Goal: Information Seeking & Learning: Learn about a topic

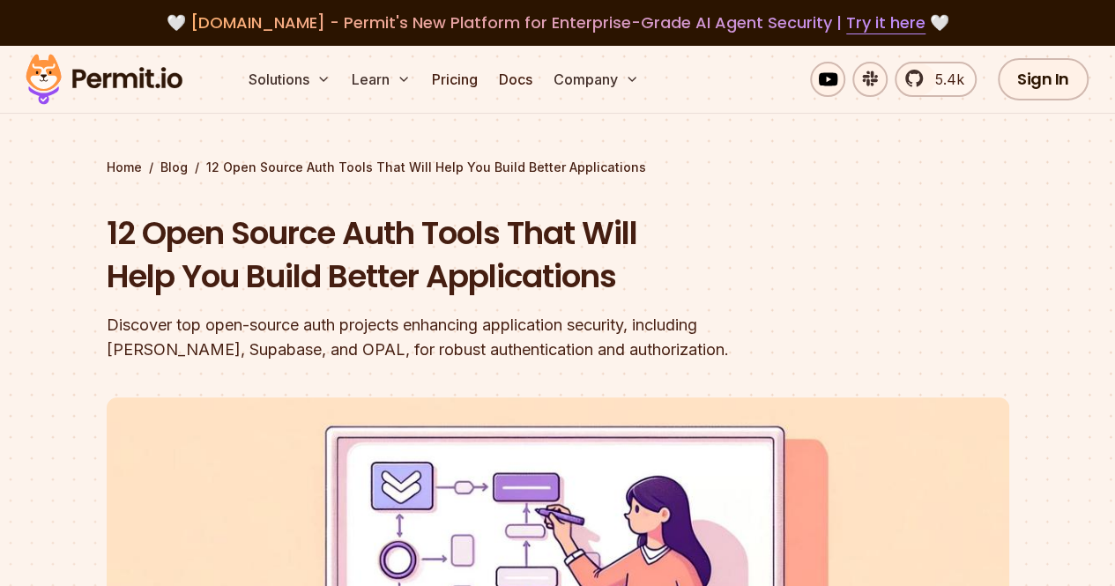
click at [367, 249] on h1 "12 Open Source Auth Tools That Will Help You Build Better Applications" at bounding box center [445, 255] width 677 height 87
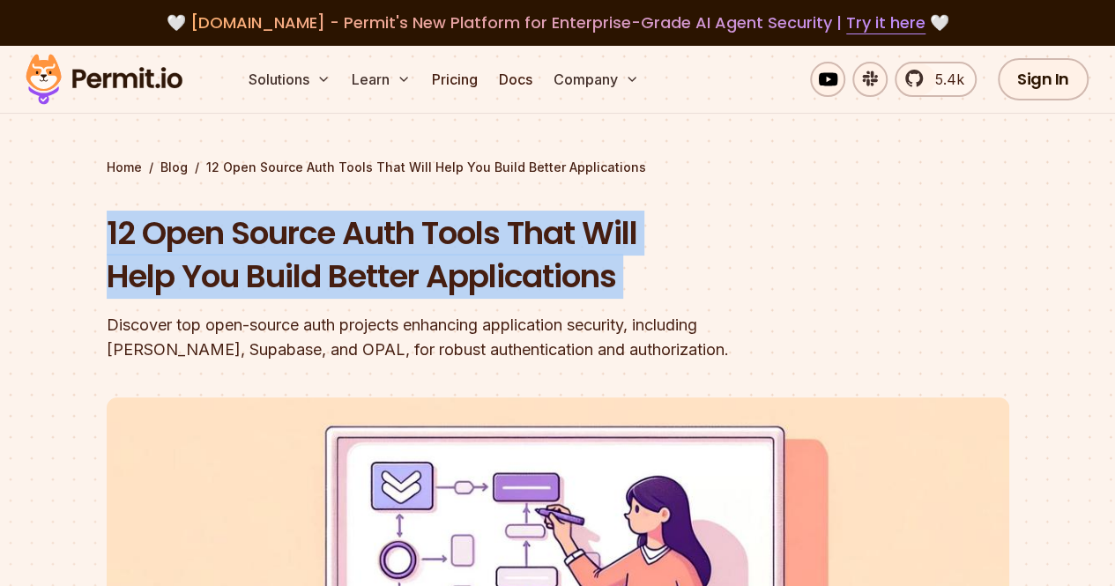
click at [367, 249] on h1 "12 Open Source Auth Tools That Will Help You Build Better Applications" at bounding box center [445, 255] width 677 height 87
click at [578, 295] on h1 "12 Open Source Auth Tools That Will Help You Build Better Applications" at bounding box center [445, 255] width 677 height 87
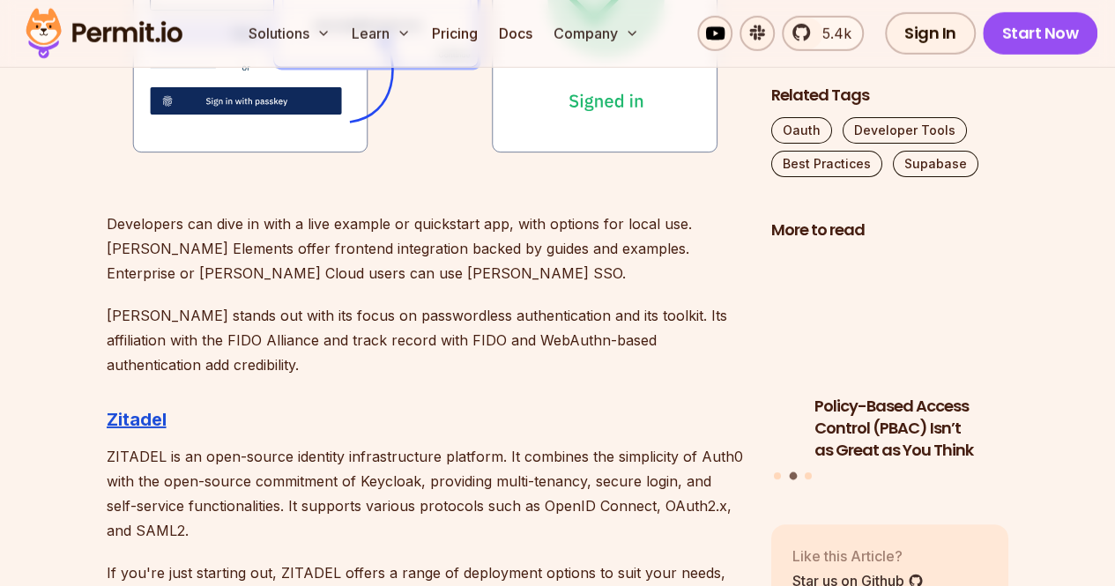
scroll to position [2717, 0]
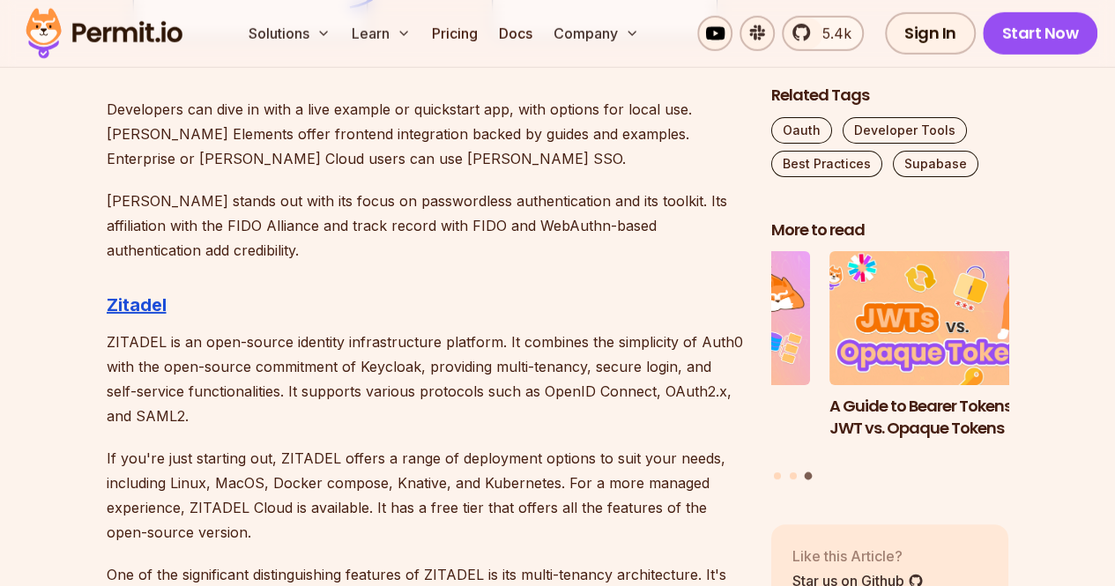
click at [464, 347] on p "ZITADEL is an open-source identity infrastructure platform. It combines the sim…" at bounding box center [425, 379] width 637 height 99
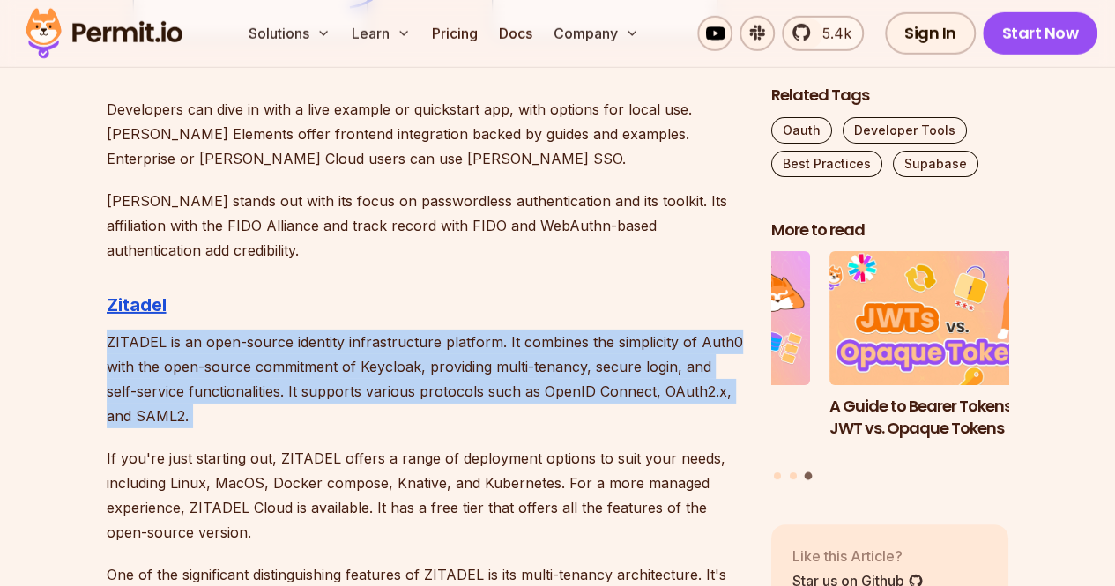
click at [464, 347] on p "ZITADEL is an open-source identity infrastructure platform. It combines the sim…" at bounding box center [425, 379] width 637 height 99
click at [324, 384] on p "ZITADEL is an open-source identity infrastructure platform. It combines the sim…" at bounding box center [425, 379] width 637 height 99
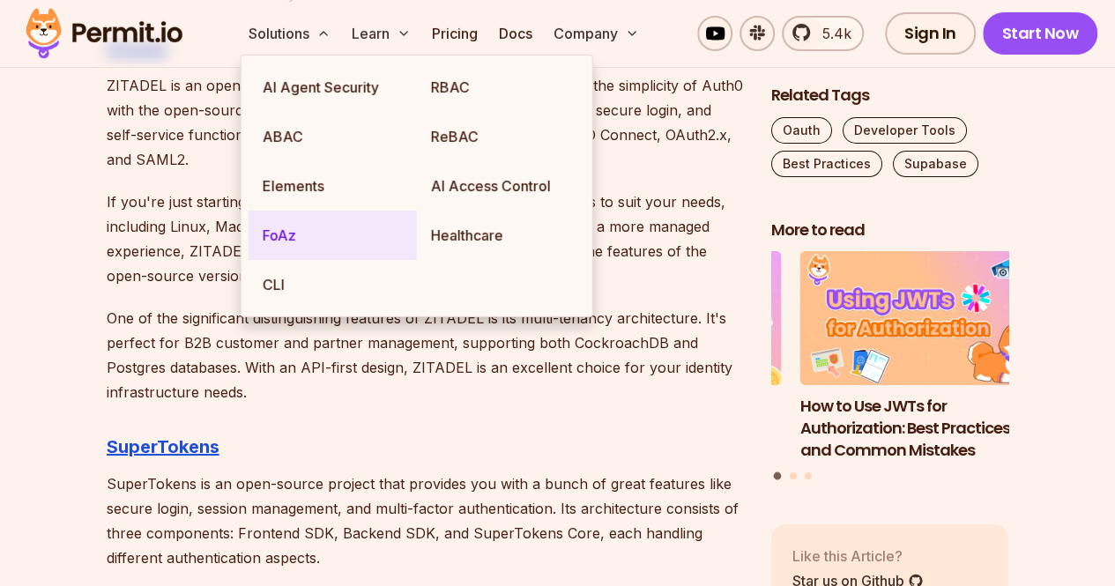
scroll to position [2974, 0]
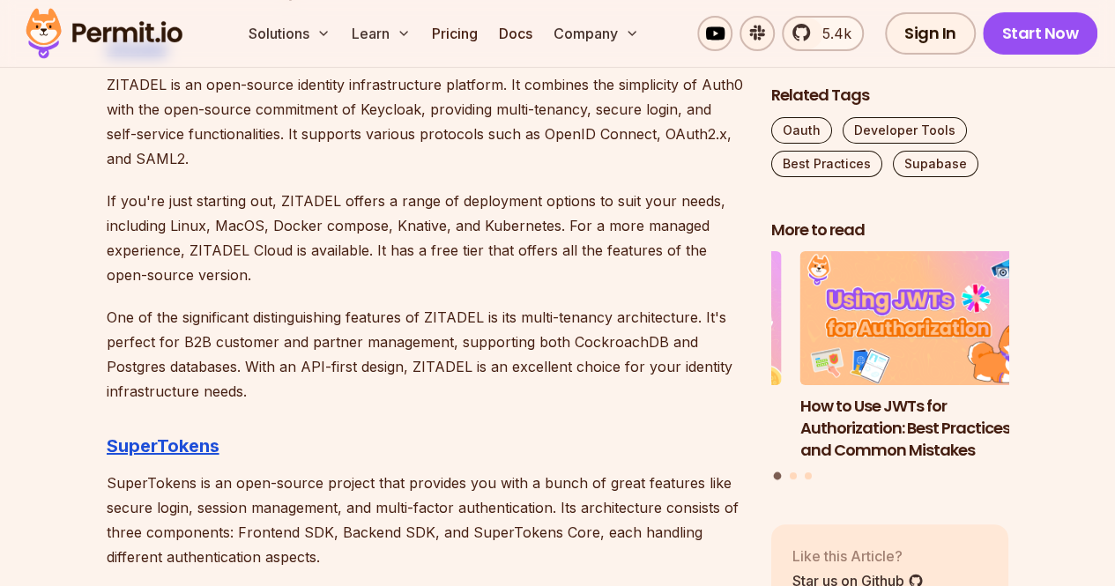
click at [238, 432] on h3 "SuperTokens" at bounding box center [425, 446] width 637 height 28
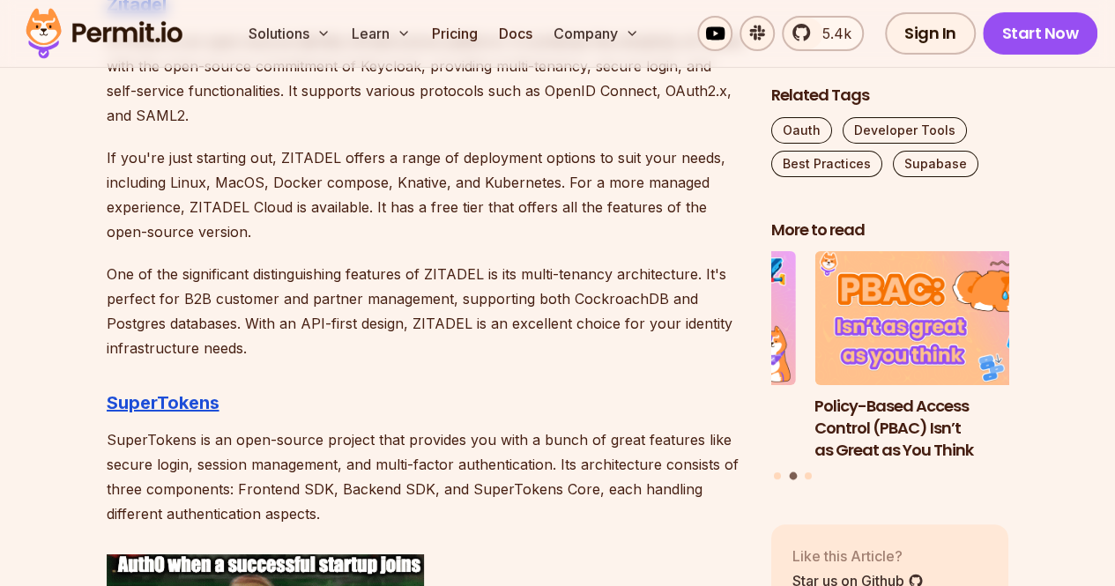
scroll to position [3016, 0]
click at [196, 323] on p "One of the significant distinguishing features of ZITADEL is its multi-tenancy …" at bounding box center [425, 312] width 637 height 99
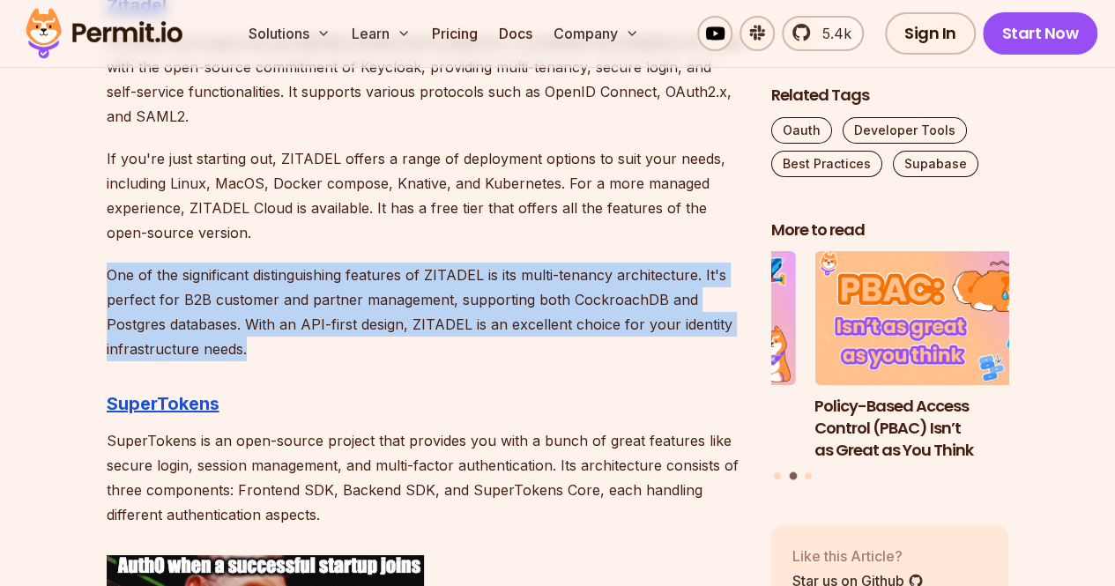
click at [196, 323] on p "One of the significant distinguishing features of ZITADEL is its multi-tenancy …" at bounding box center [425, 312] width 637 height 99
click at [363, 345] on p "One of the significant distinguishing features of ZITADEL is its multi-tenancy …" at bounding box center [425, 312] width 637 height 99
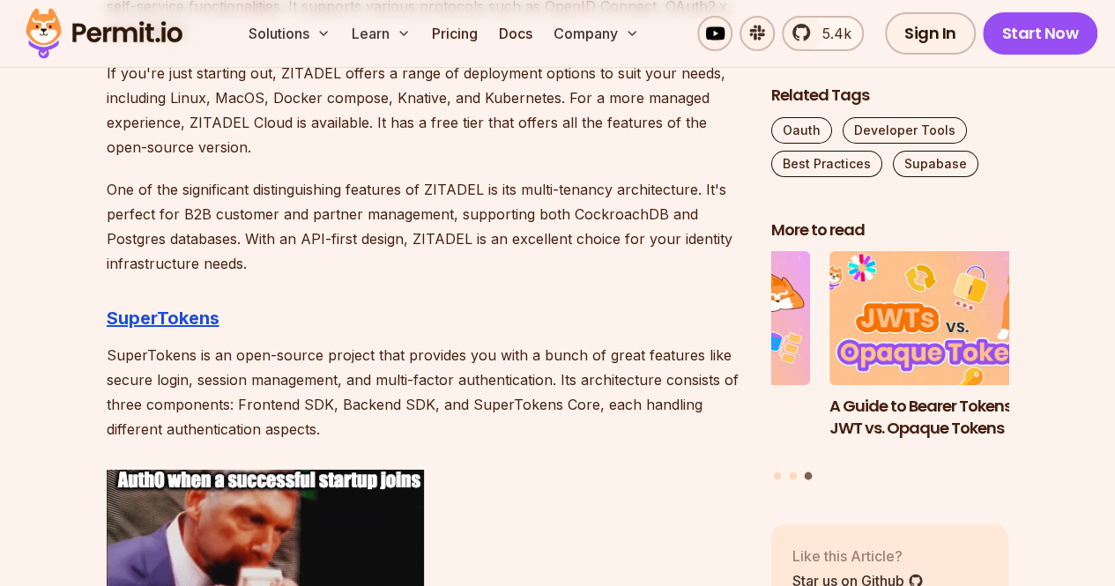
scroll to position [3103, 0]
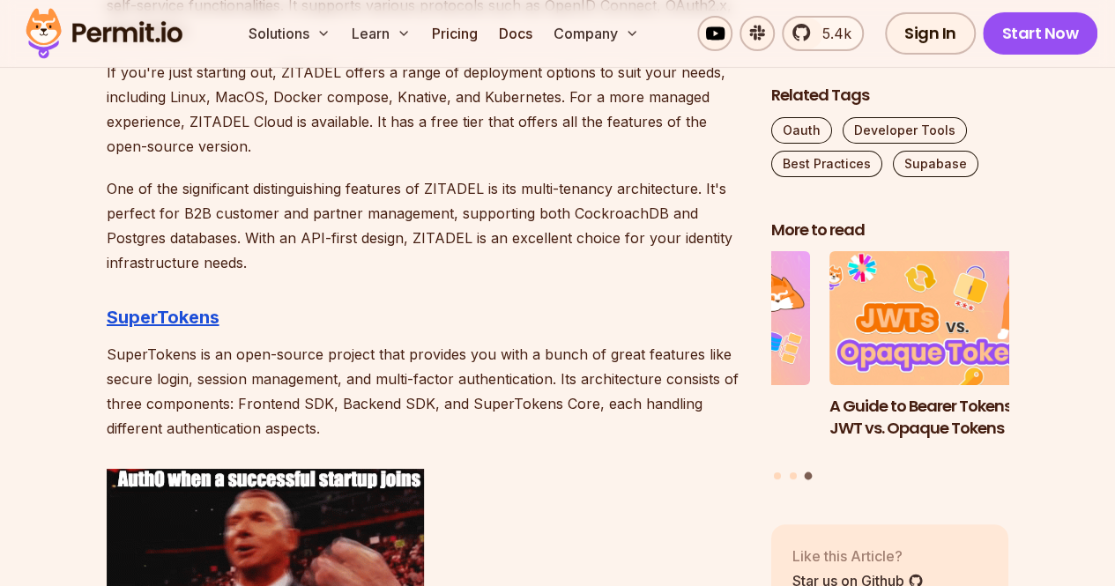
click at [232, 396] on p "SuperTokens is an open-source project that provides you with a bunch of great f…" at bounding box center [425, 391] width 637 height 99
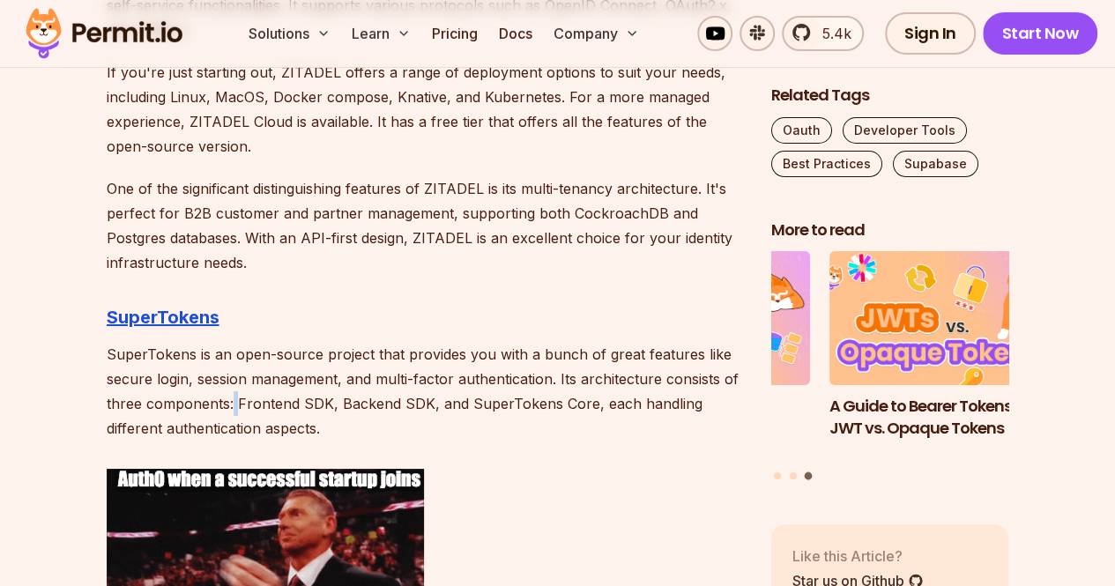
click at [232, 396] on p "SuperTokens is an open-source project that provides you with a bunch of great f…" at bounding box center [425, 391] width 637 height 99
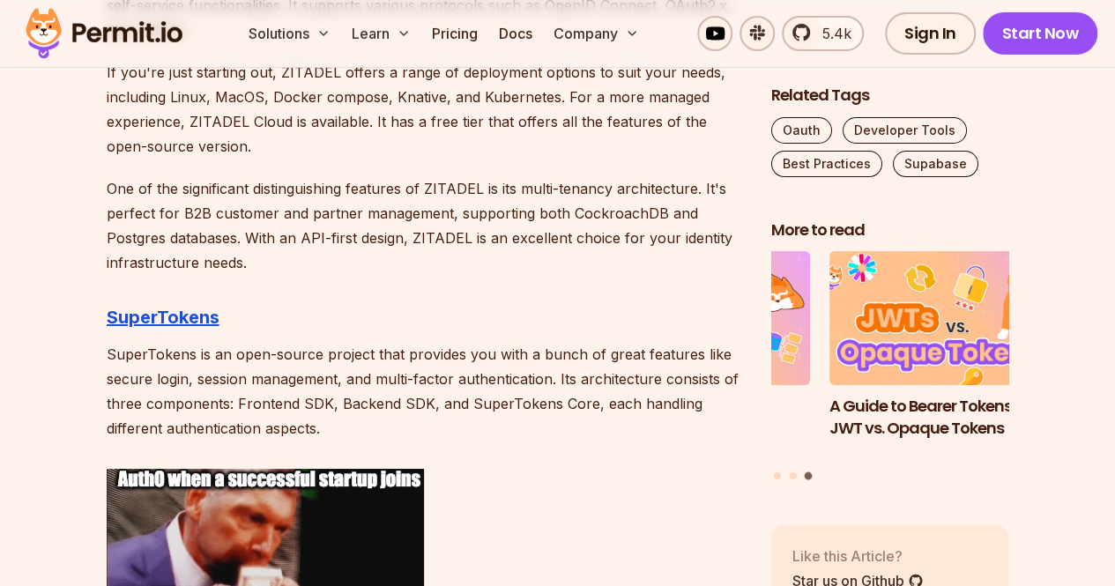
click at [232, 396] on p "SuperTokens is an open-source project that provides you with a bunch of great f…" at bounding box center [425, 391] width 637 height 99
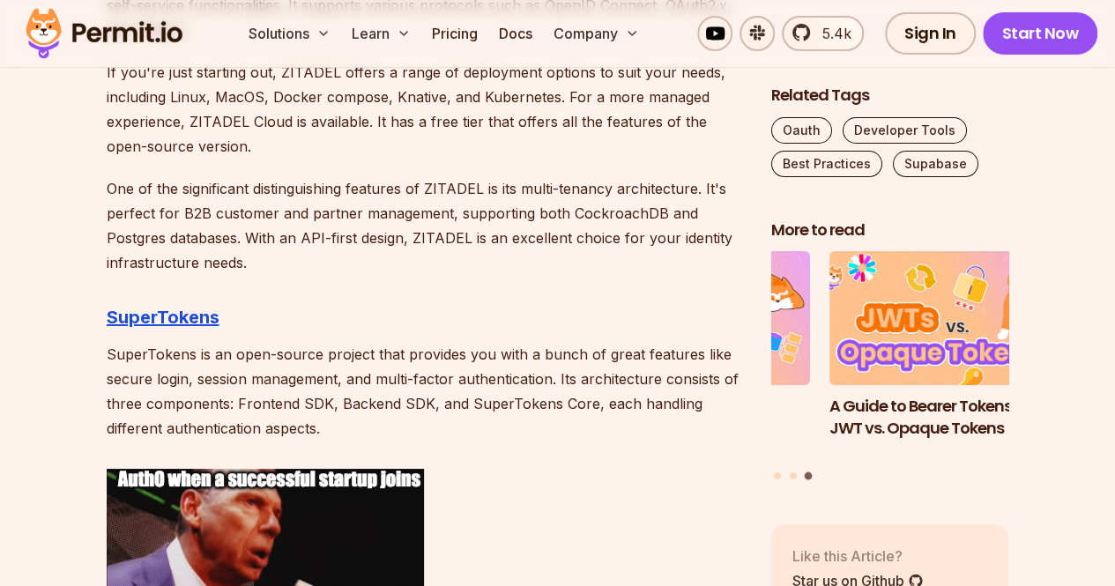
click at [232, 396] on p "SuperTokens is an open-source project that provides you with a bunch of great f…" at bounding box center [425, 391] width 637 height 99
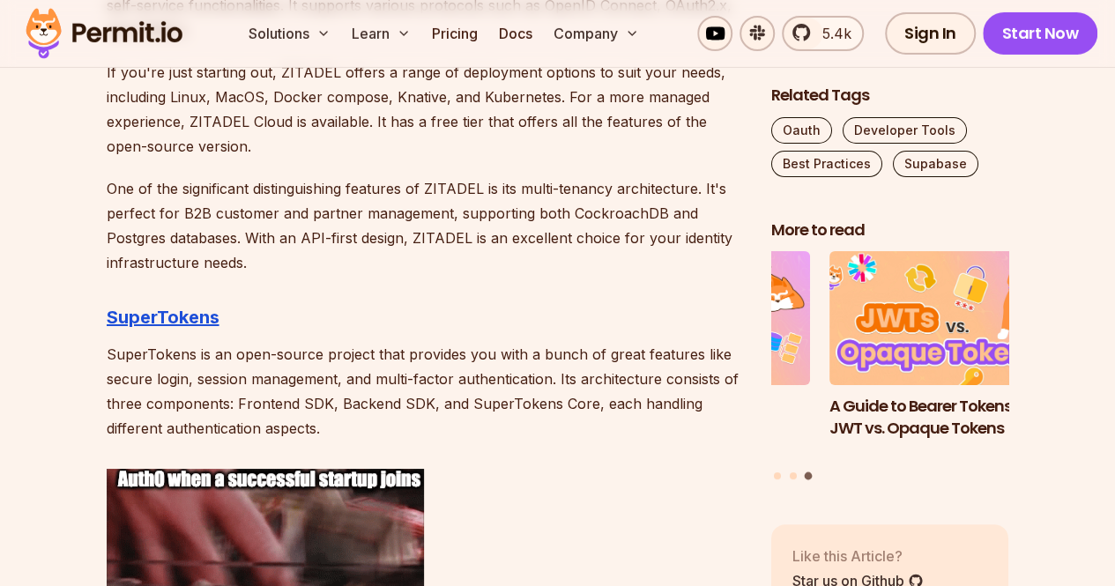
click at [414, 396] on p "SuperTokens is an open-source project that provides you with a bunch of great f…" at bounding box center [425, 391] width 637 height 99
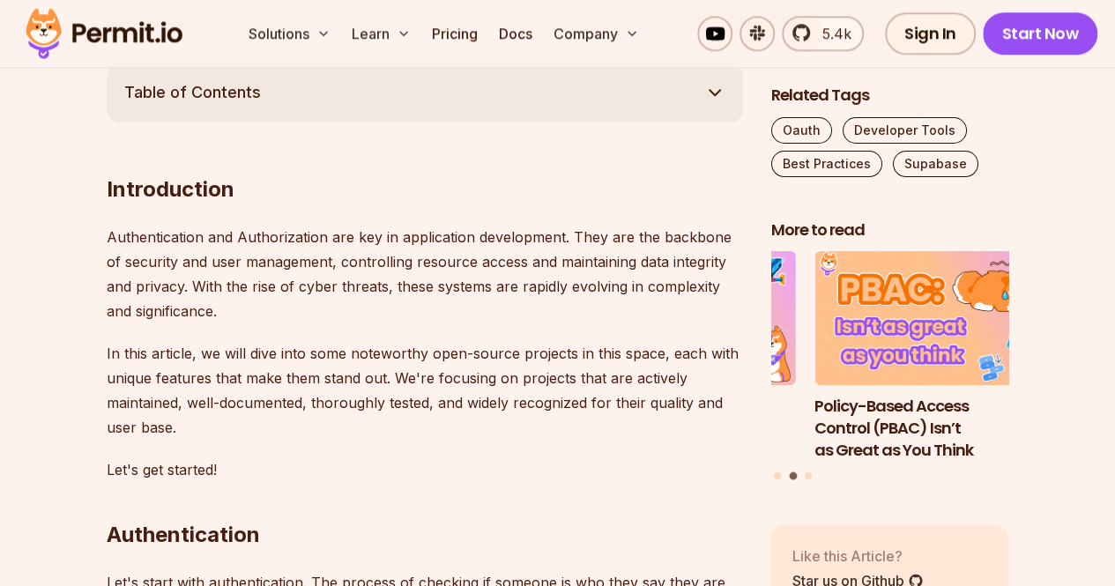
scroll to position [1231, 0]
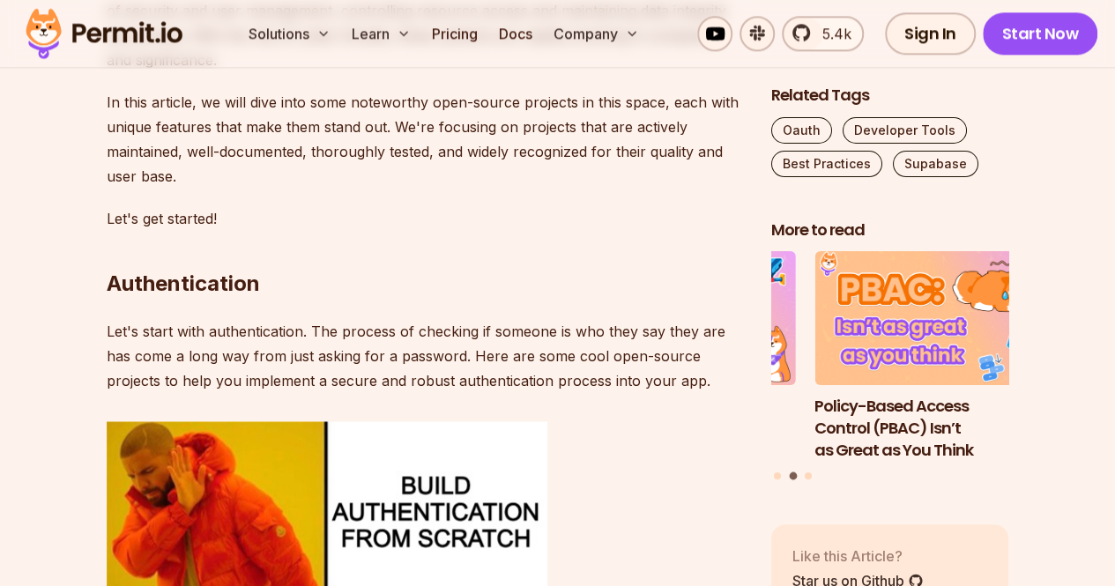
click at [183, 287] on strong "Authentication" at bounding box center [183, 284] width 153 height 26
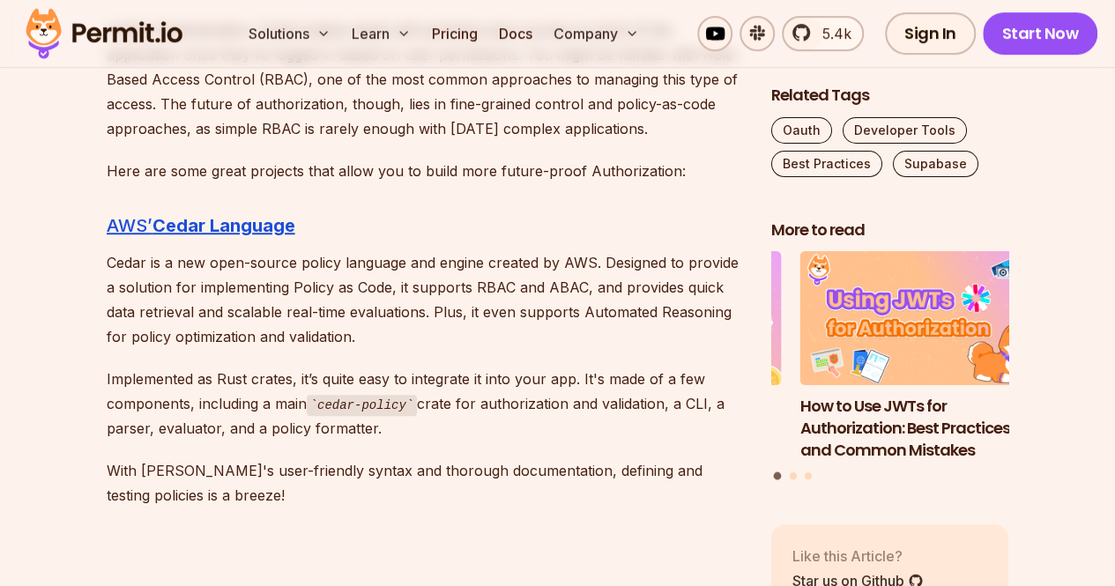
scroll to position [3930, 0]
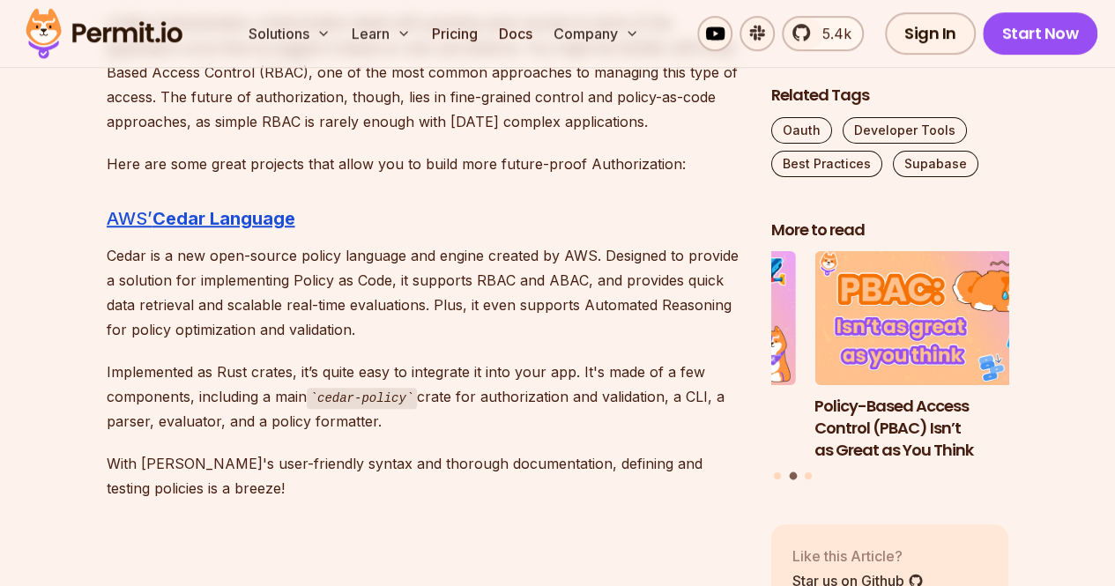
click at [219, 287] on p "Cedar is a new open-source policy language and engine created by AWS. Designed …" at bounding box center [425, 292] width 637 height 99
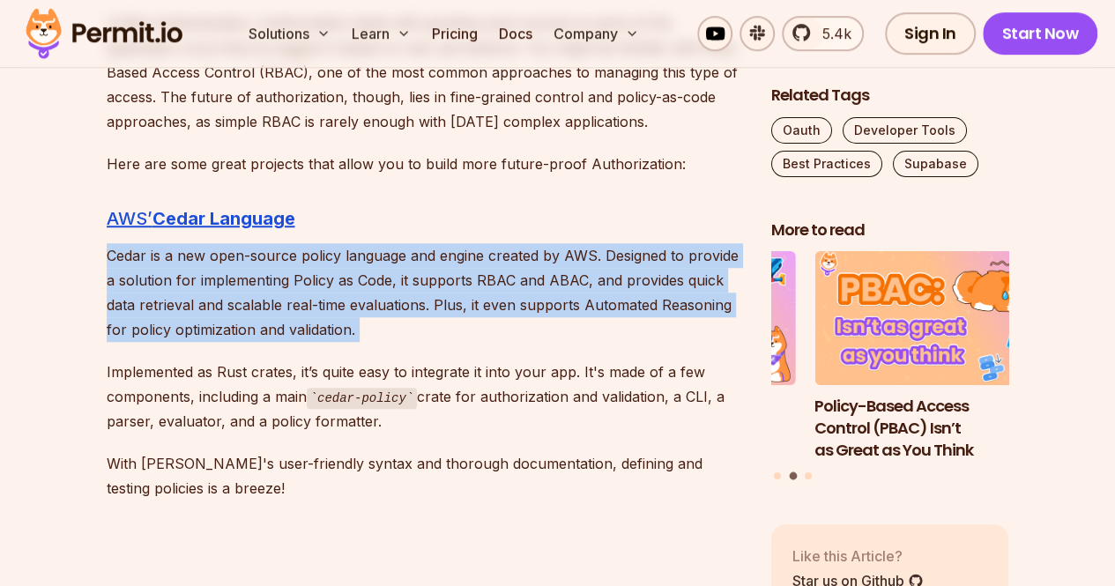
click at [219, 287] on p "Cedar is a new open-source policy language and engine created by AWS. Designed …" at bounding box center [425, 292] width 637 height 99
click at [333, 327] on p "Cedar is a new open-source policy language and engine created by AWS. Designed …" at bounding box center [425, 292] width 637 height 99
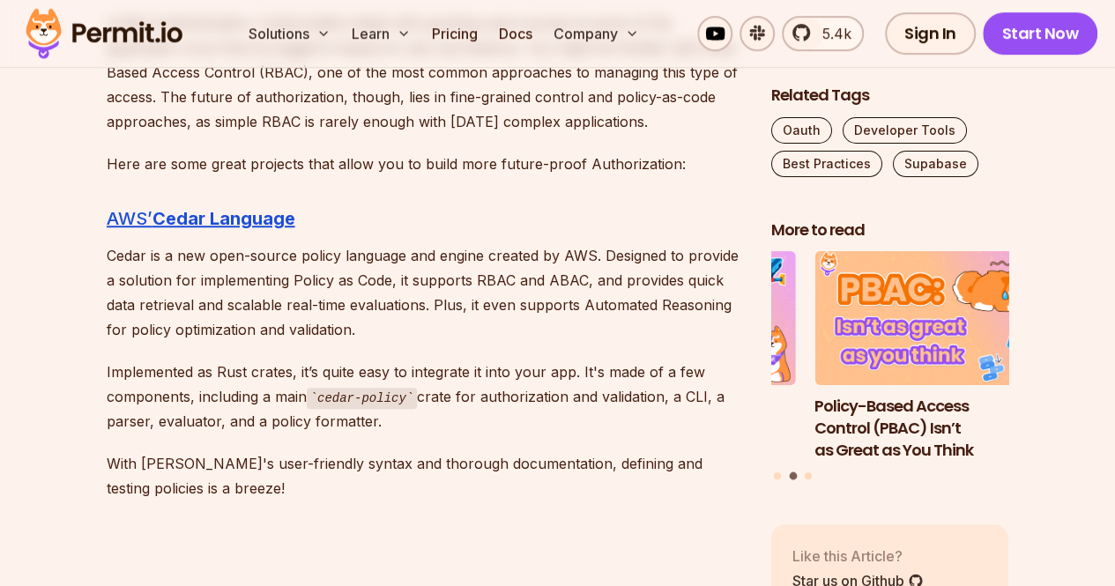
click at [493, 275] on p "Cedar is a new open-source policy language and engine created by AWS. Designed …" at bounding box center [425, 292] width 637 height 99
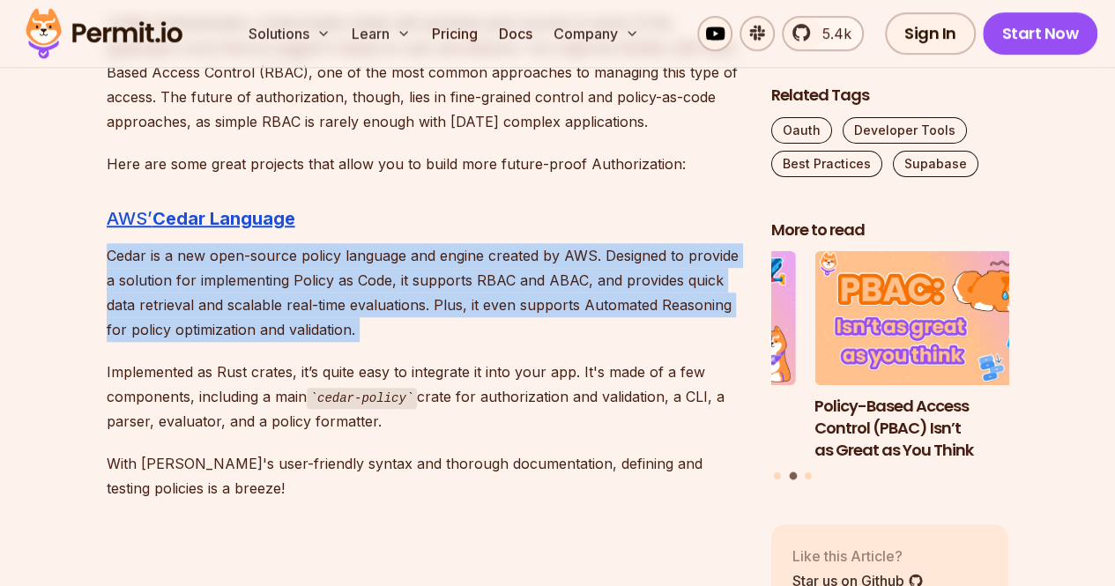
click at [493, 275] on p "Cedar is a new open-source policy language and engine created by AWS. Designed …" at bounding box center [425, 292] width 637 height 99
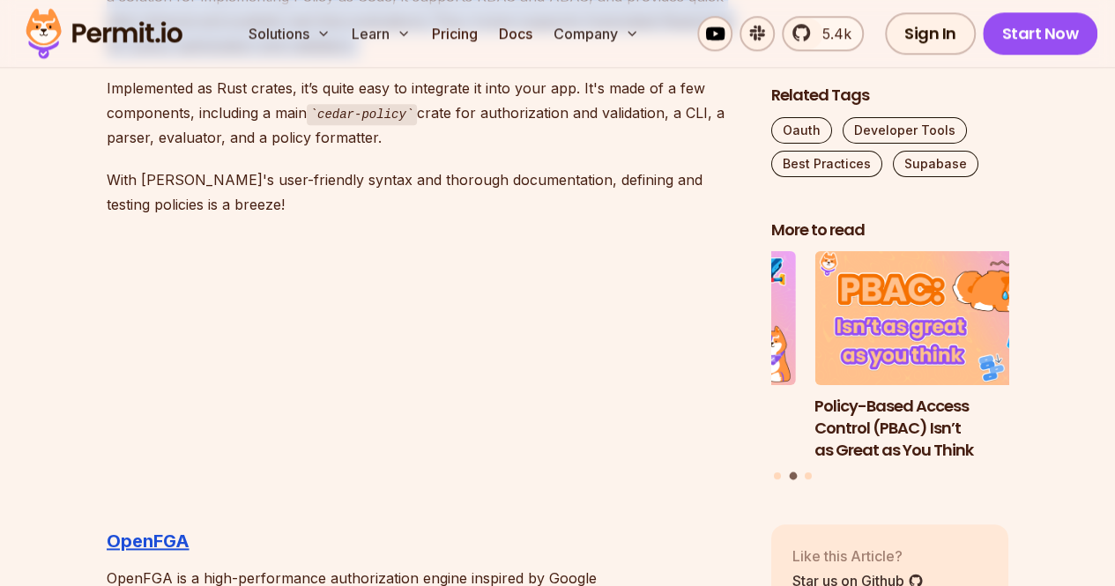
scroll to position [4241, 0]
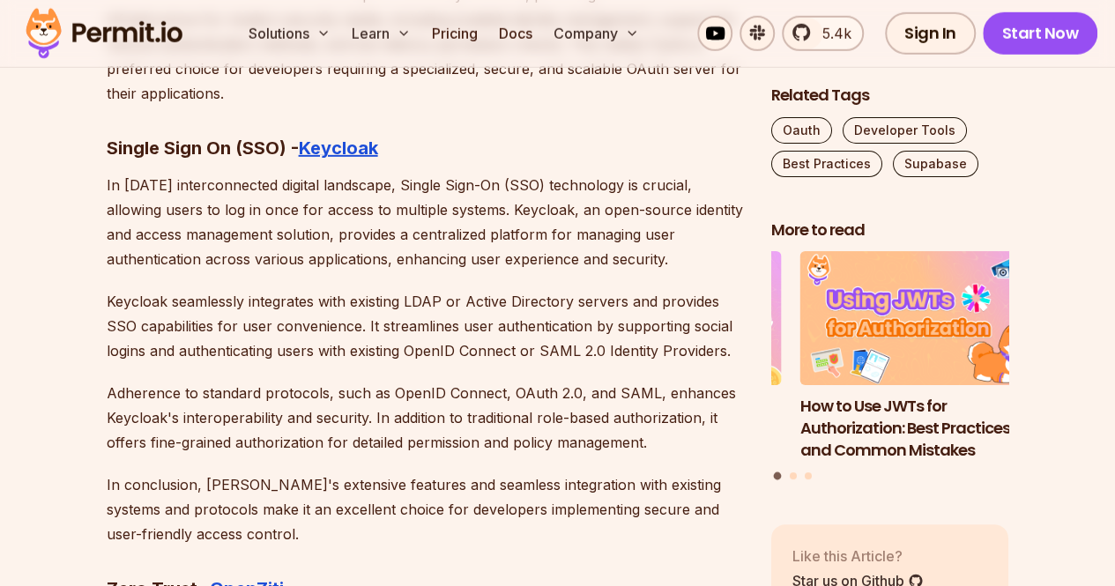
scroll to position [9305, 0]
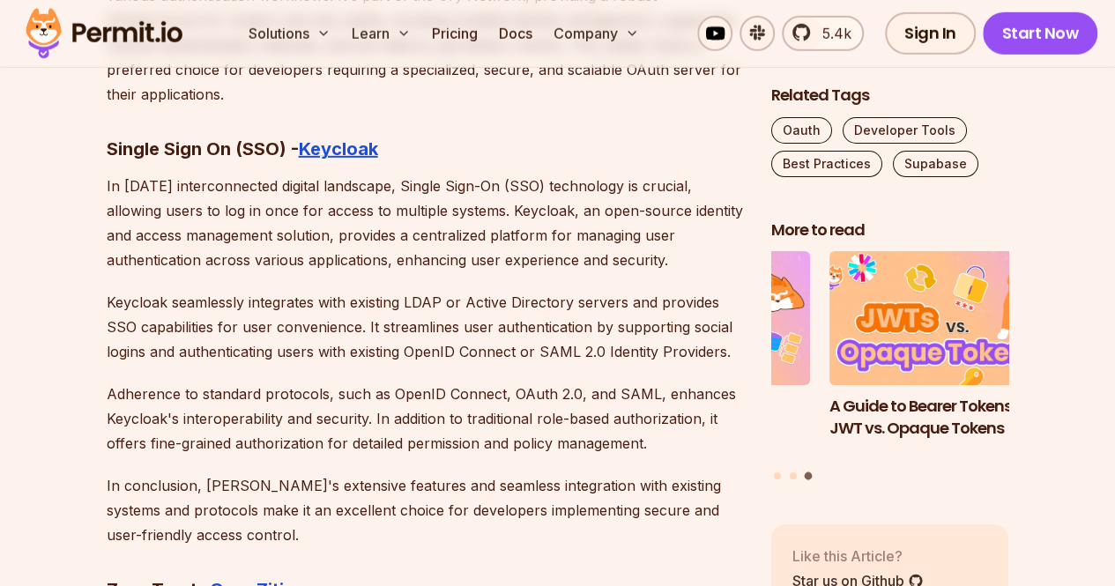
click at [175, 184] on p "In [DATE] interconnected digital landscape, Single Sign-On (SSO) technology is …" at bounding box center [425, 223] width 637 height 99
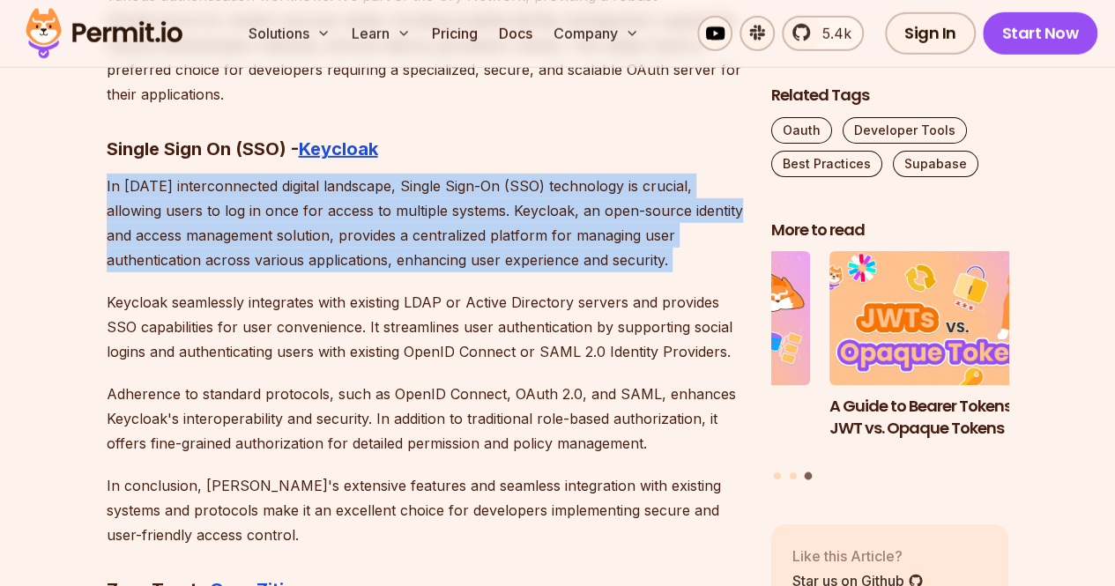
click at [175, 184] on p "In [DATE] interconnected digital landscape, Single Sign-On (SSO) technology is …" at bounding box center [425, 223] width 637 height 99
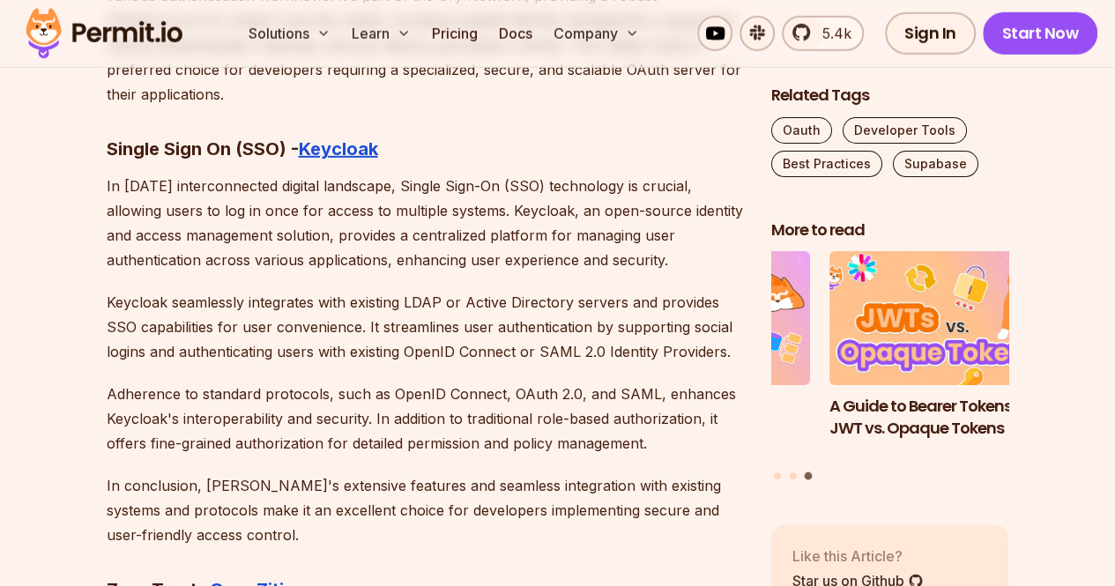
click at [201, 290] on p "Keycloak seamlessly integrates with existing LDAP or Active Directory servers a…" at bounding box center [425, 327] width 637 height 74
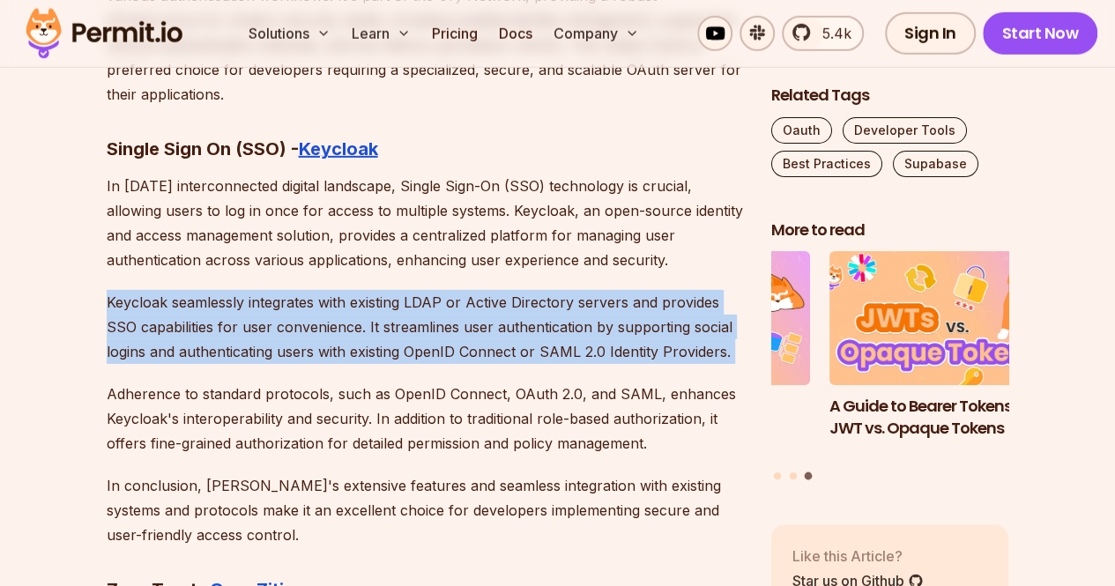
click at [201, 290] on p "Keycloak seamlessly integrates with existing LDAP or Active Directory servers a…" at bounding box center [425, 327] width 637 height 74
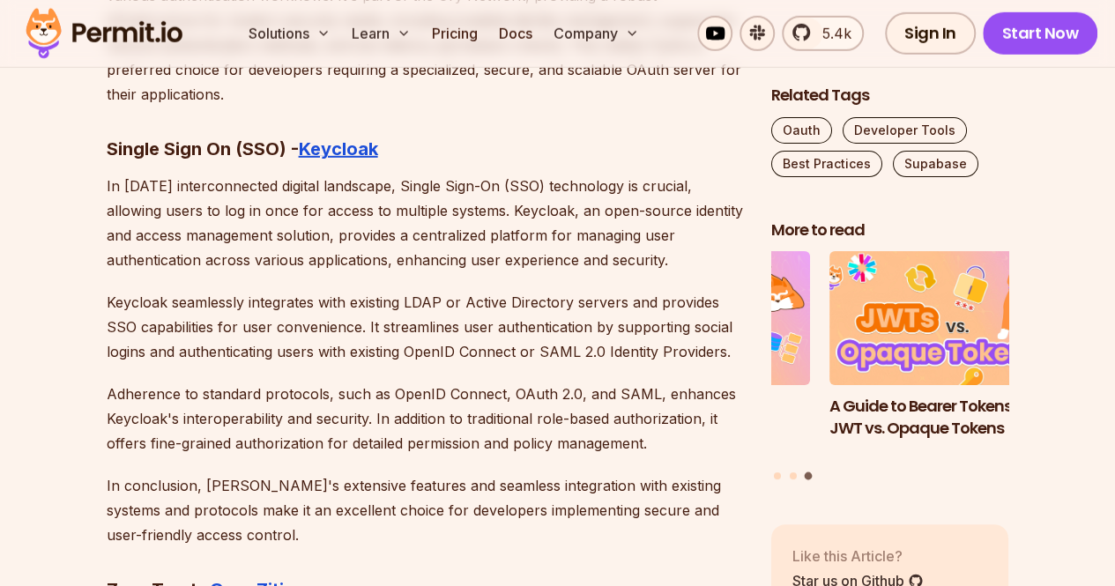
click at [229, 382] on p "Adherence to standard protocols, such as OpenID Connect, OAuth 2.0, and SAML, e…" at bounding box center [425, 419] width 637 height 74
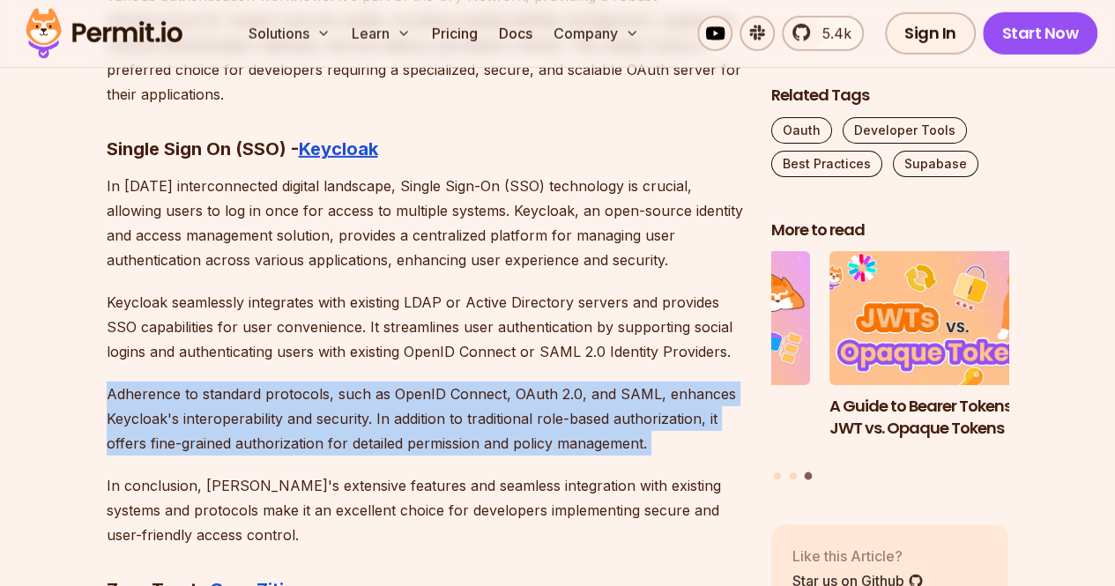
click at [229, 382] on p "Adherence to standard protocols, such as OpenID Connect, OAuth 2.0, and SAML, e…" at bounding box center [425, 419] width 637 height 74
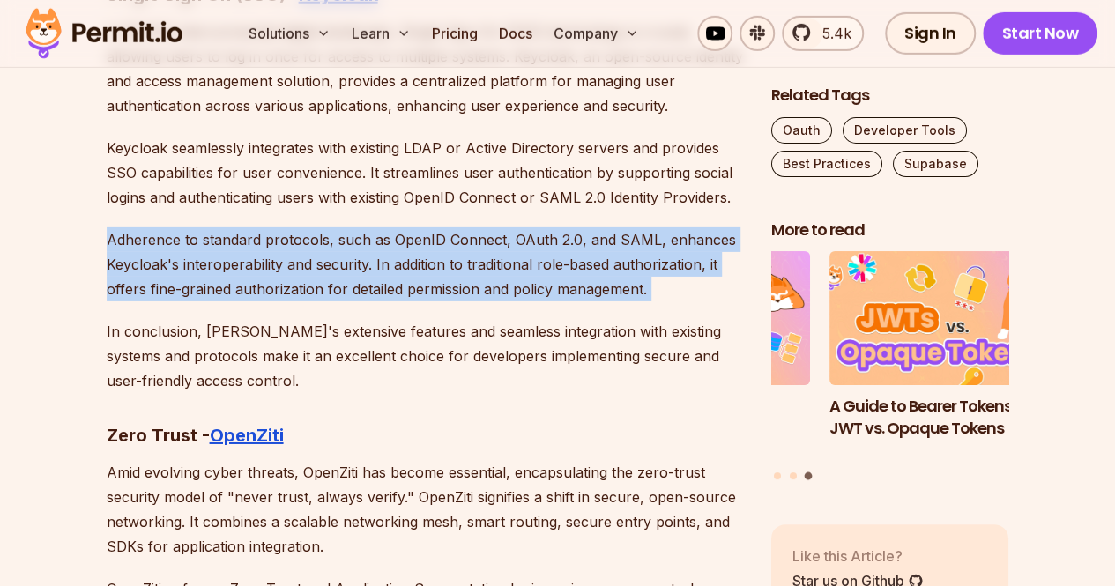
scroll to position [9460, 0]
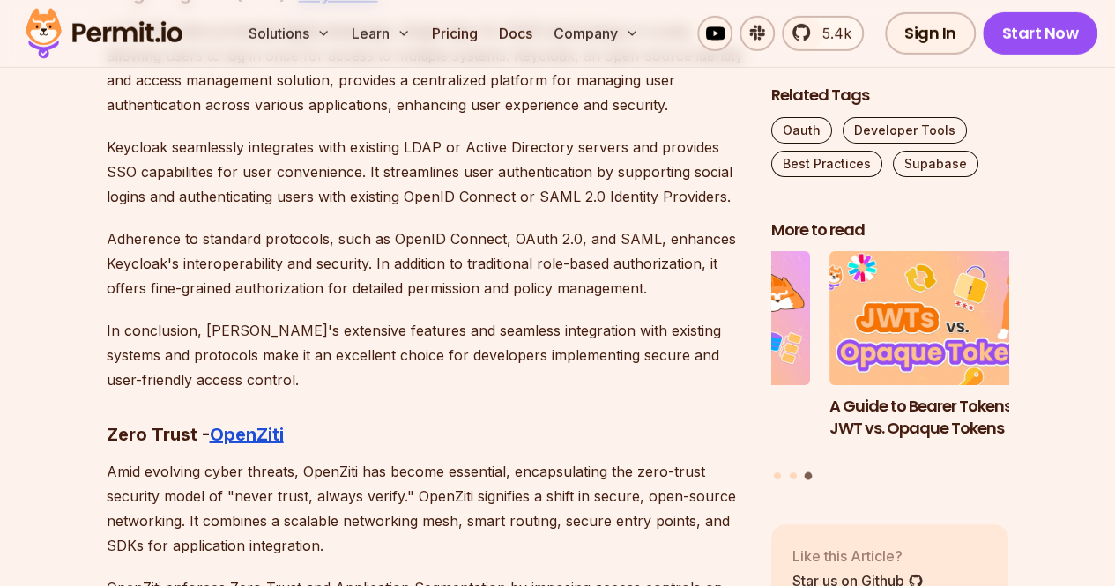
click at [183, 318] on p "In conclusion, [PERSON_NAME]'s extensive features and seamless integration with…" at bounding box center [425, 355] width 637 height 74
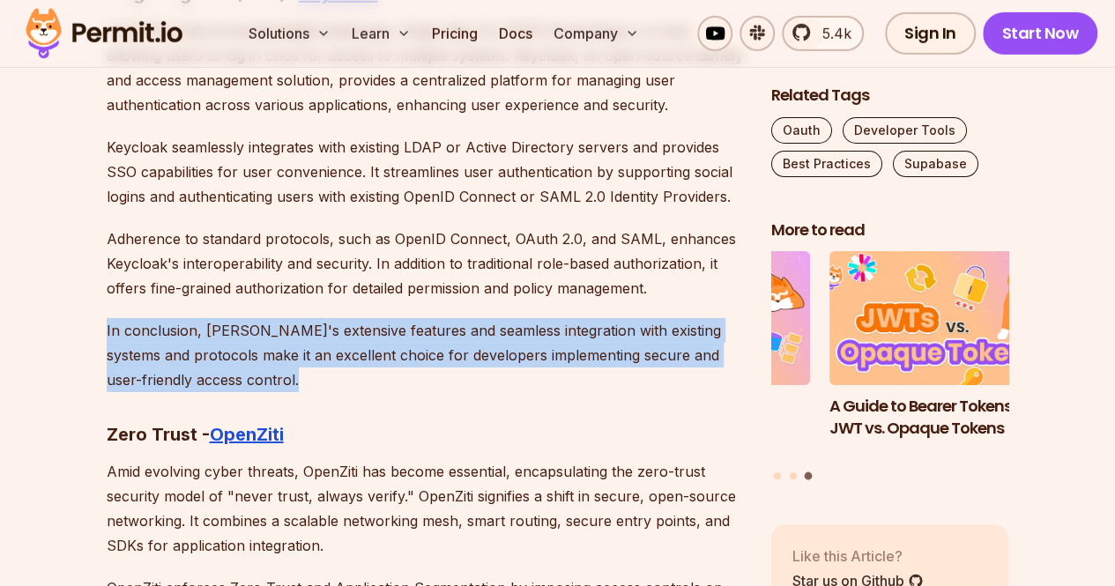
click at [183, 318] on p "In conclusion, [PERSON_NAME]'s extensive features and seamless integration with…" at bounding box center [425, 355] width 637 height 74
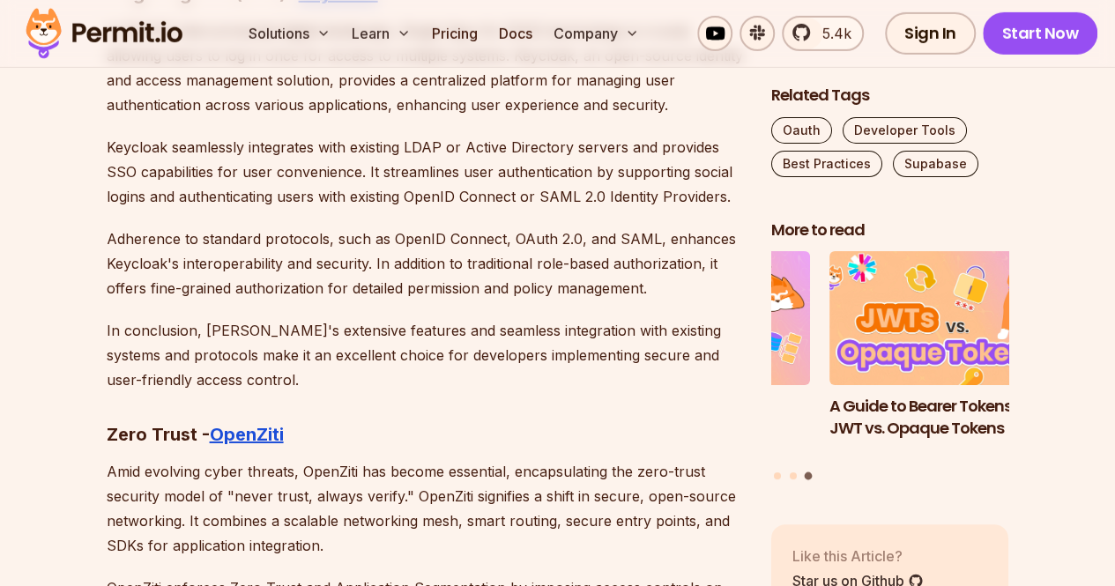
click at [349, 421] on h3 "Zero Trust - OpenZiti" at bounding box center [425, 435] width 637 height 28
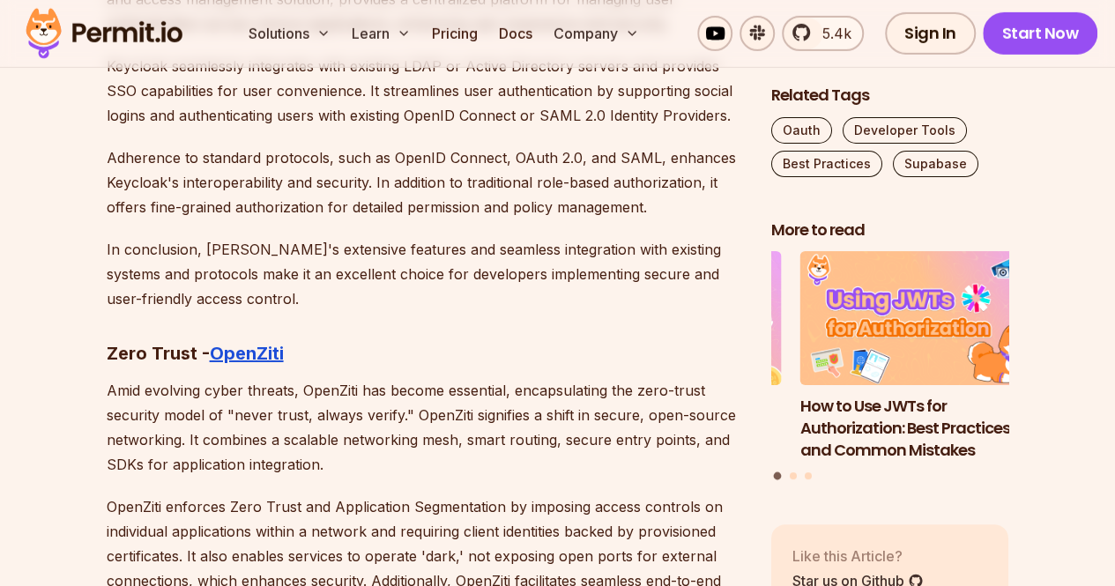
click at [285, 385] on p "Amid evolving cyber threats, OpenZiti has become essential, encapsulating the z…" at bounding box center [425, 427] width 637 height 99
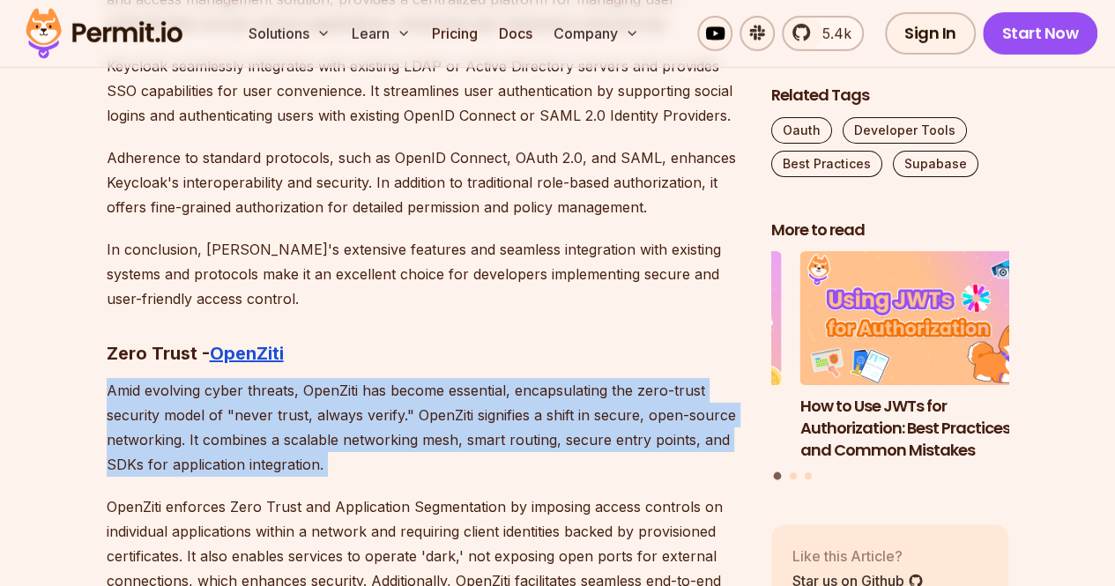
click at [285, 385] on p "Amid evolving cyber threats, OpenZiti has become essential, encapsulating the z…" at bounding box center [425, 427] width 637 height 99
click at [418, 404] on p "Amid evolving cyber threats, OpenZiti has become essential, encapsulating the z…" at bounding box center [425, 427] width 637 height 99
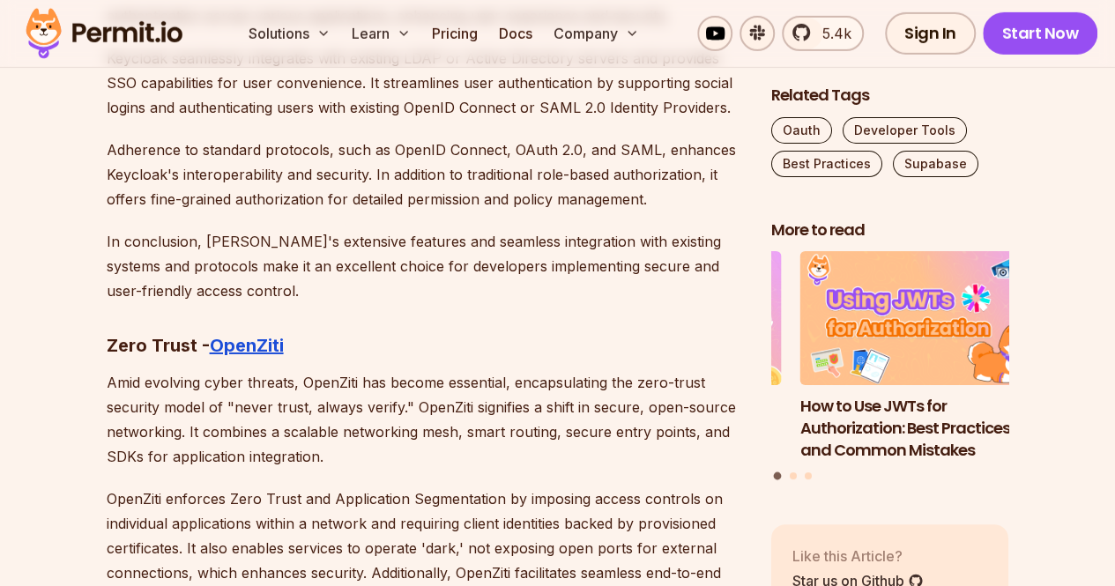
scroll to position [9548, 0]
click at [272, 371] on p "Amid evolving cyber threats, OpenZiti has become essential, encapsulating the z…" at bounding box center [425, 420] width 637 height 99
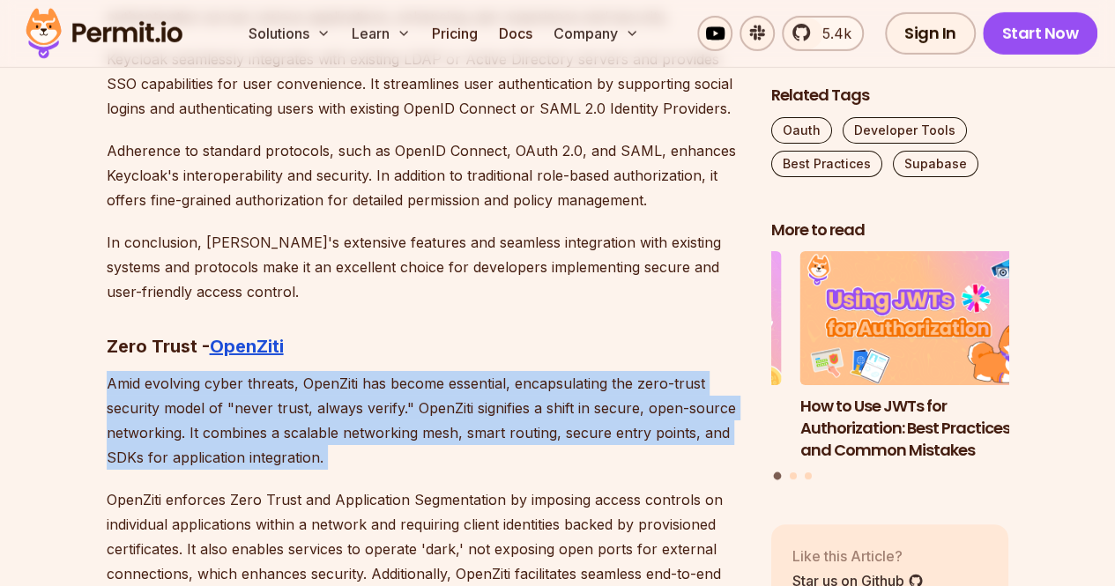
click at [272, 371] on p "Amid evolving cyber threats, OpenZiti has become essential, encapsulating the z…" at bounding box center [425, 420] width 637 height 99
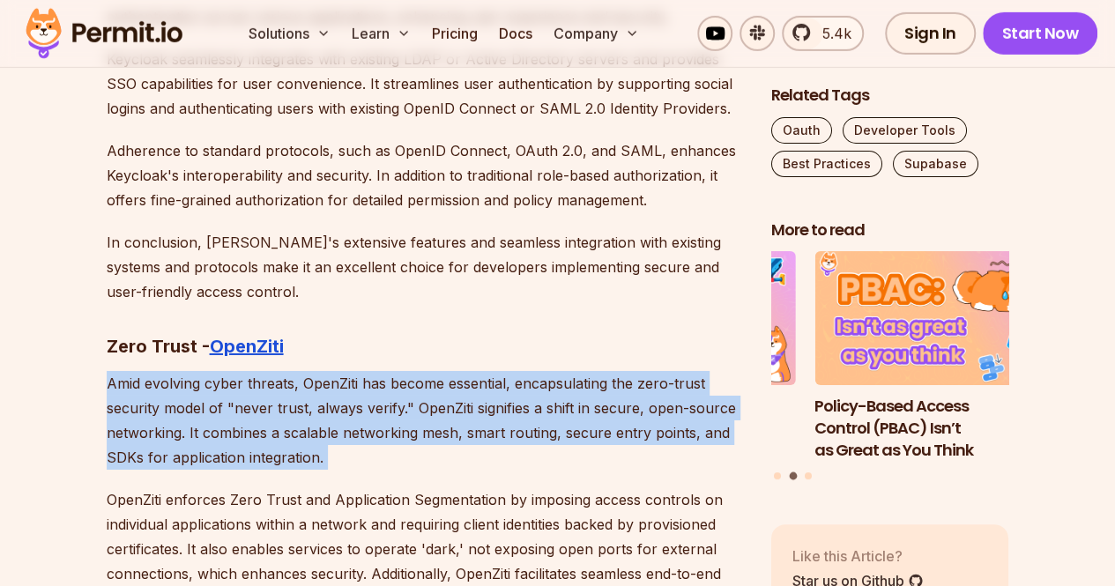
click at [329, 399] on p "Amid evolving cyber threats, OpenZiti has become essential, encapsulating the z…" at bounding box center [425, 420] width 637 height 99
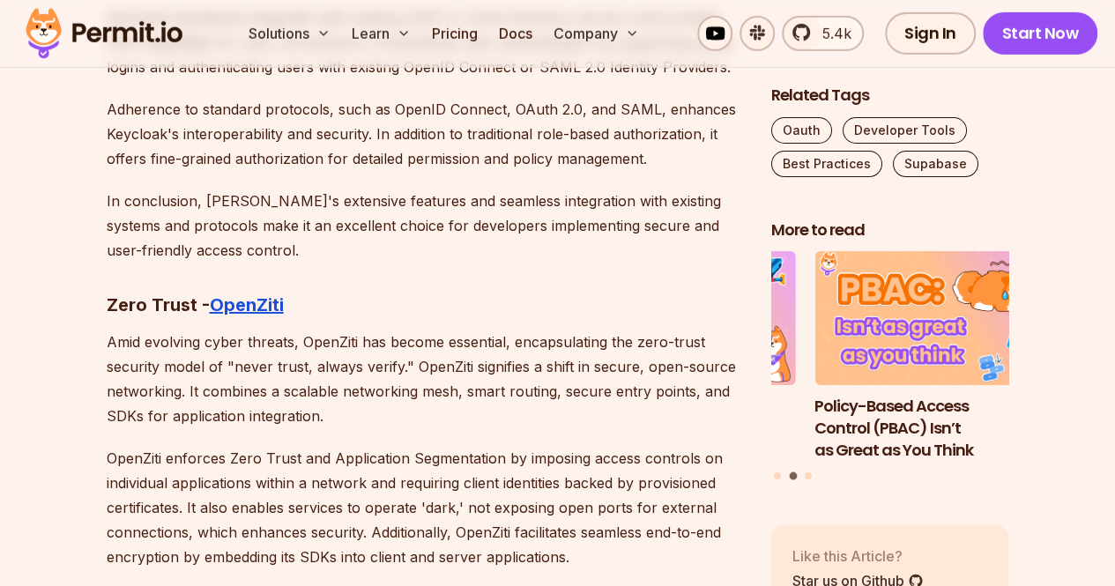
scroll to position [9591, 0]
click at [286, 347] on p "Amid evolving cyber threats, OpenZiti has become essential, encapsulating the z…" at bounding box center [425, 378] width 637 height 99
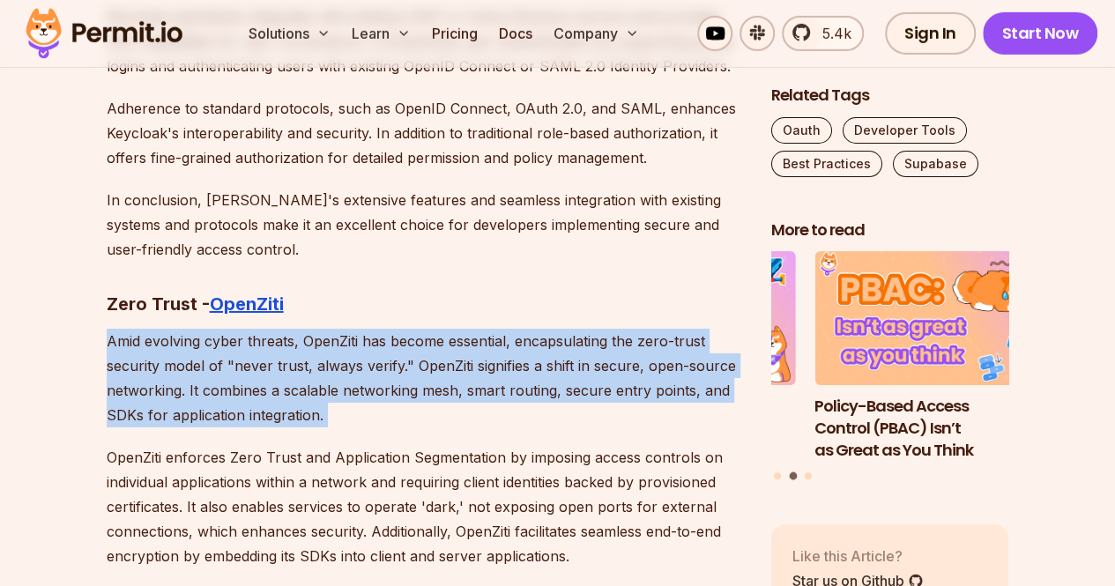
click at [286, 347] on p "Amid evolving cyber threats, OpenZiti has become essential, encapsulating the z…" at bounding box center [425, 378] width 637 height 99
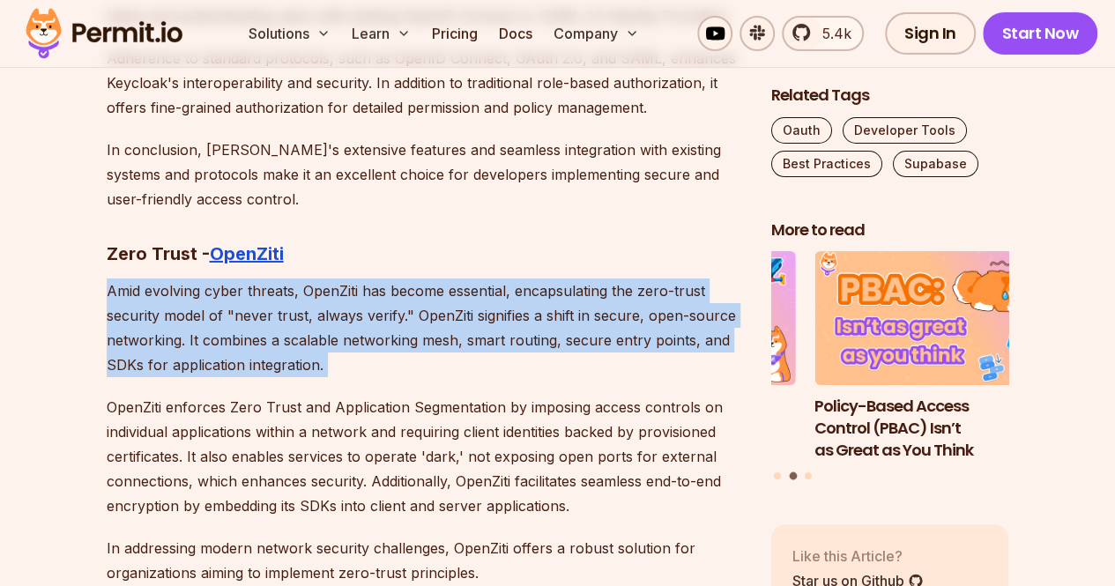
scroll to position [9658, 0]
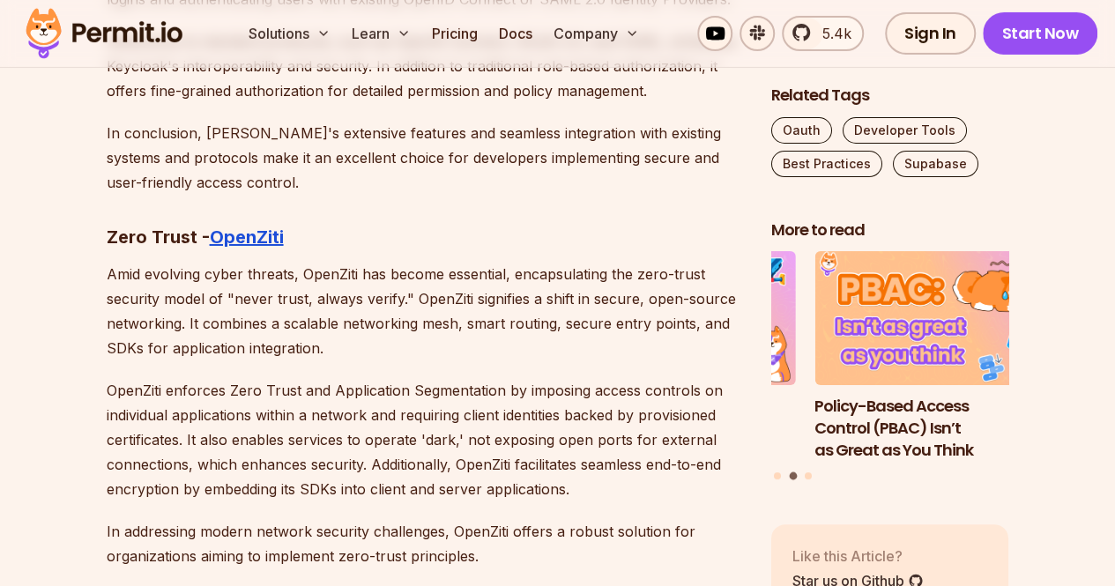
click at [395, 391] on p "OpenZiti enforces Zero Trust and Application Segmentation by imposing access co…" at bounding box center [425, 439] width 637 height 123
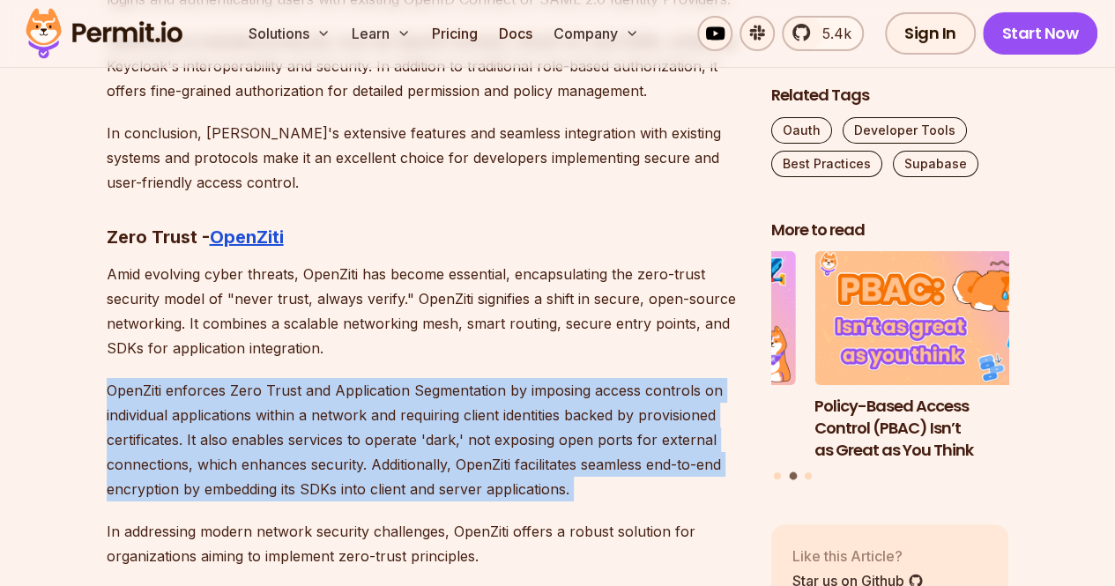
click at [395, 391] on p "OpenZiti enforces Zero Trust and Application Segmentation by imposing access co…" at bounding box center [425, 439] width 637 height 123
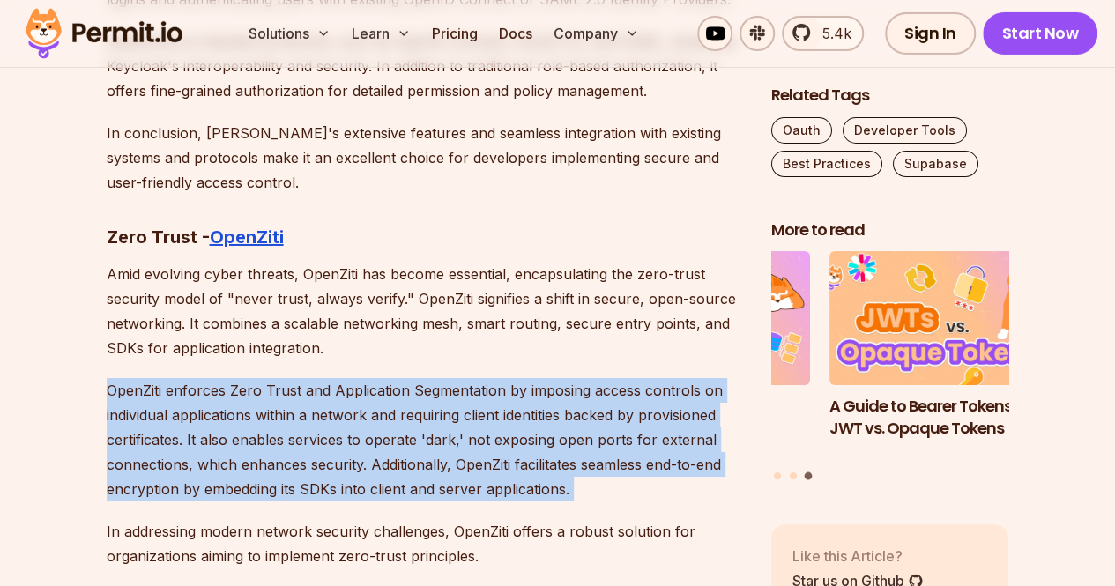
click at [312, 378] on p "OpenZiti enforces Zero Trust and Application Segmentation by imposing access co…" at bounding box center [425, 439] width 637 height 123
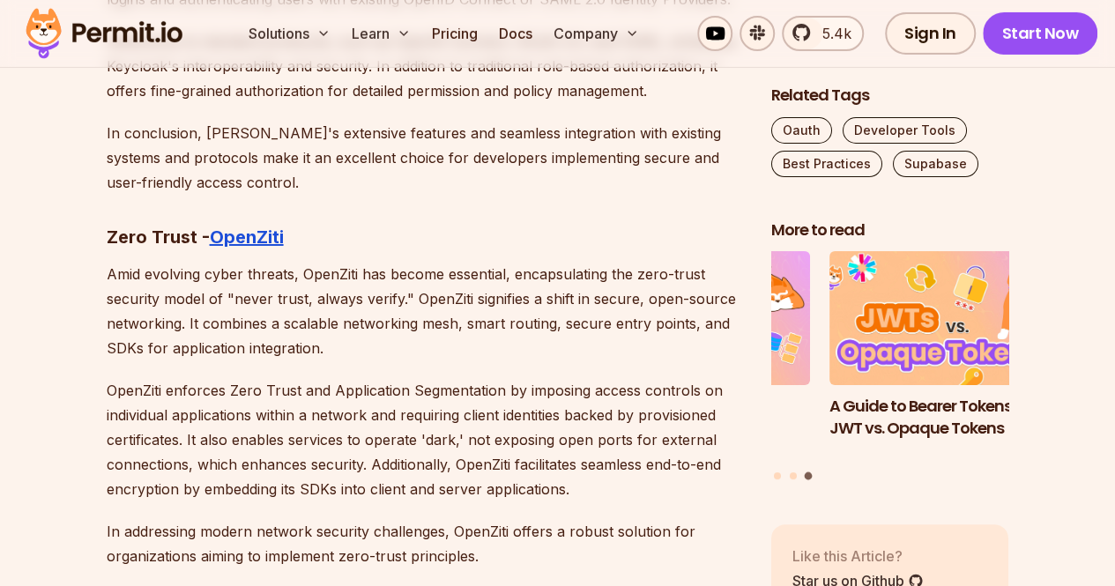
click at [312, 378] on p "OpenZiti enforces Zero Trust and Application Segmentation by imposing access co…" at bounding box center [425, 439] width 637 height 123
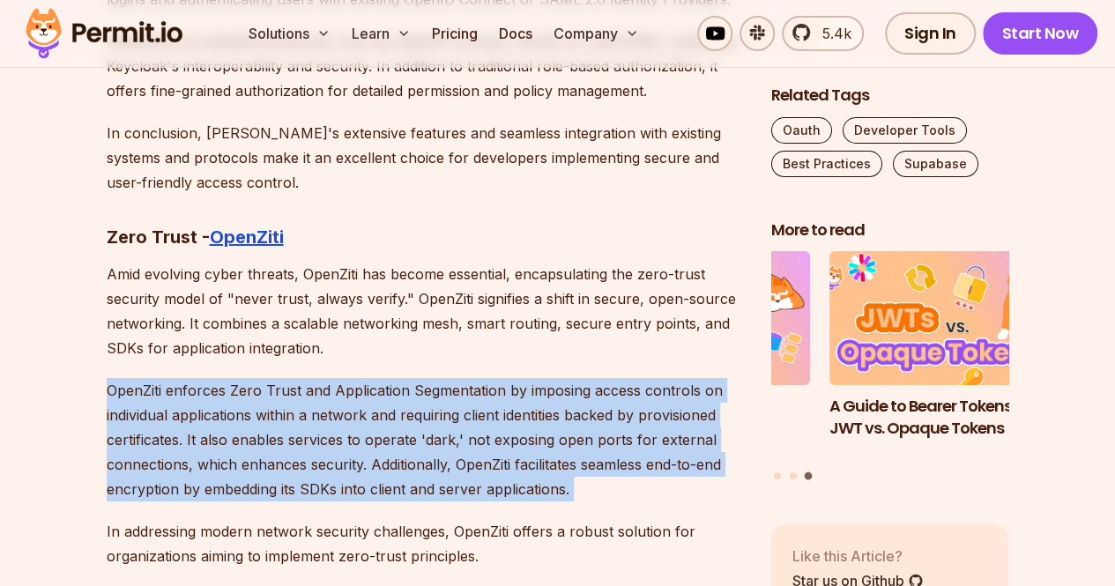
click at [312, 378] on p "OpenZiti enforces Zero Trust and Application Segmentation by imposing access co…" at bounding box center [425, 439] width 637 height 123
click at [246, 227] on strong "OpenZiti" at bounding box center [247, 237] width 74 height 21
